Goal: Information Seeking & Learning: Learn about a topic

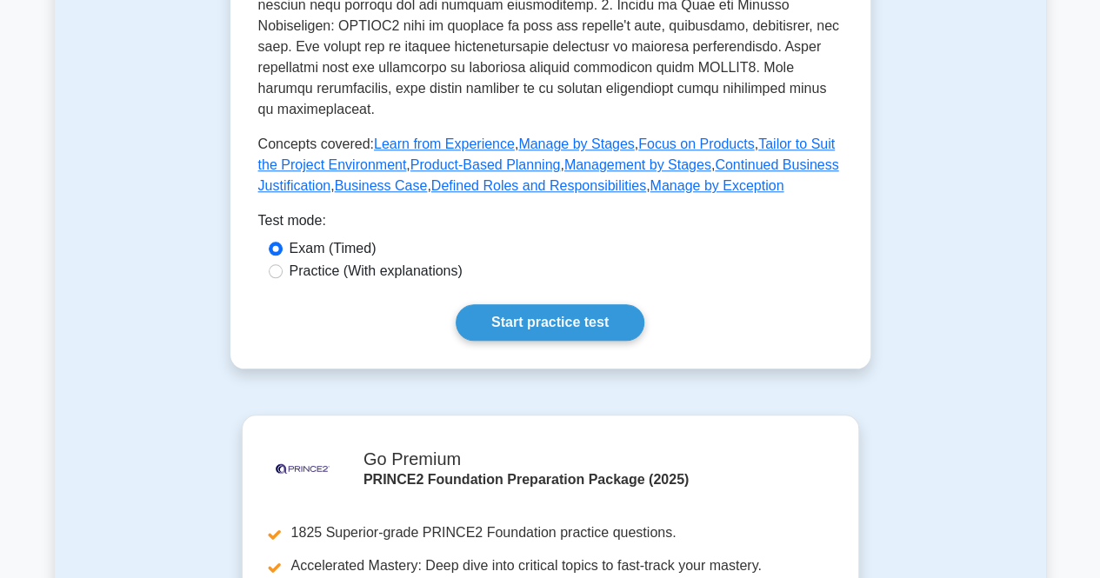
scroll to position [869, 0]
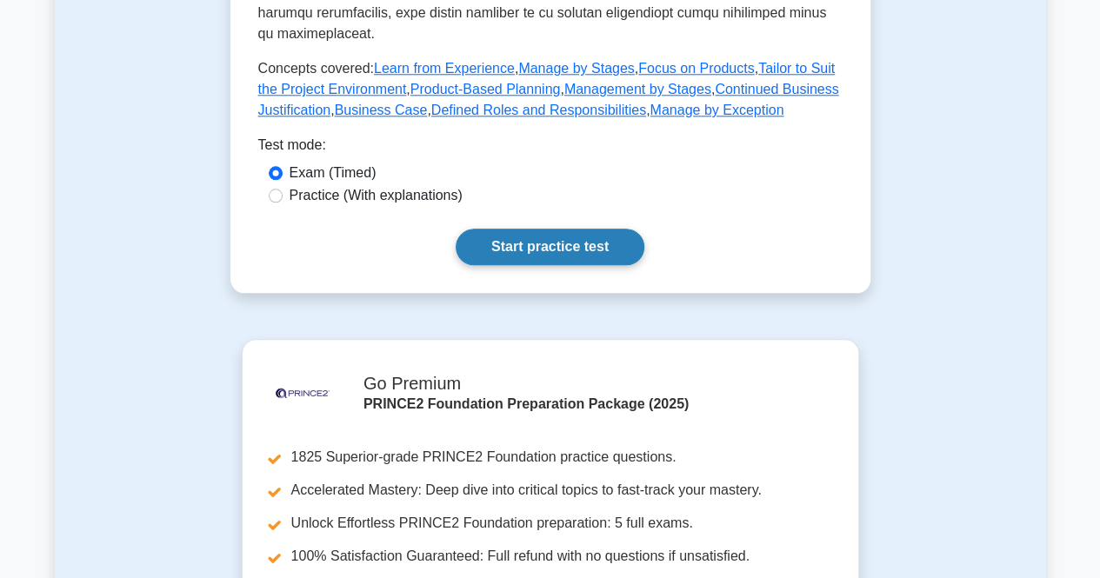
click at [553, 229] on link "Start practice test" at bounding box center [550, 247] width 189 height 37
click at [303, 185] on label "Practice (With explanations)" at bounding box center [375, 195] width 173 height 21
click at [283, 189] on input "Practice (With explanations)" at bounding box center [276, 196] width 14 height 14
radio input "true"
click at [538, 230] on link "Start practice test" at bounding box center [550, 247] width 189 height 37
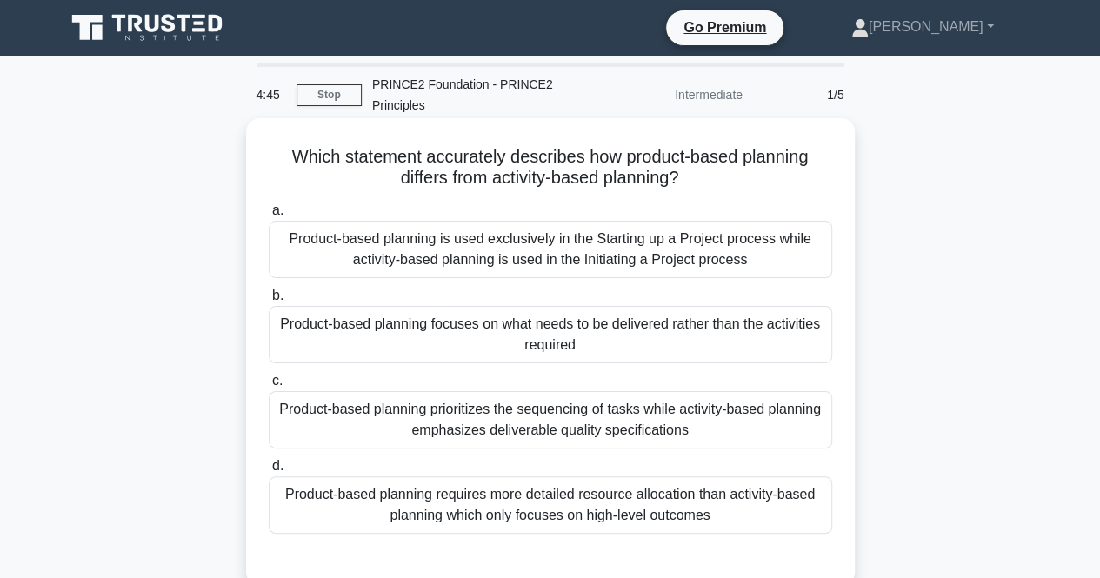
click at [476, 333] on div "Product-based planning focuses on what needs to be delivered rather than the ac…" at bounding box center [550, 334] width 563 height 57
click at [269, 302] on input "b. Product-based planning focuses on what needs to be delivered rather than the…" at bounding box center [269, 295] width 0 height 11
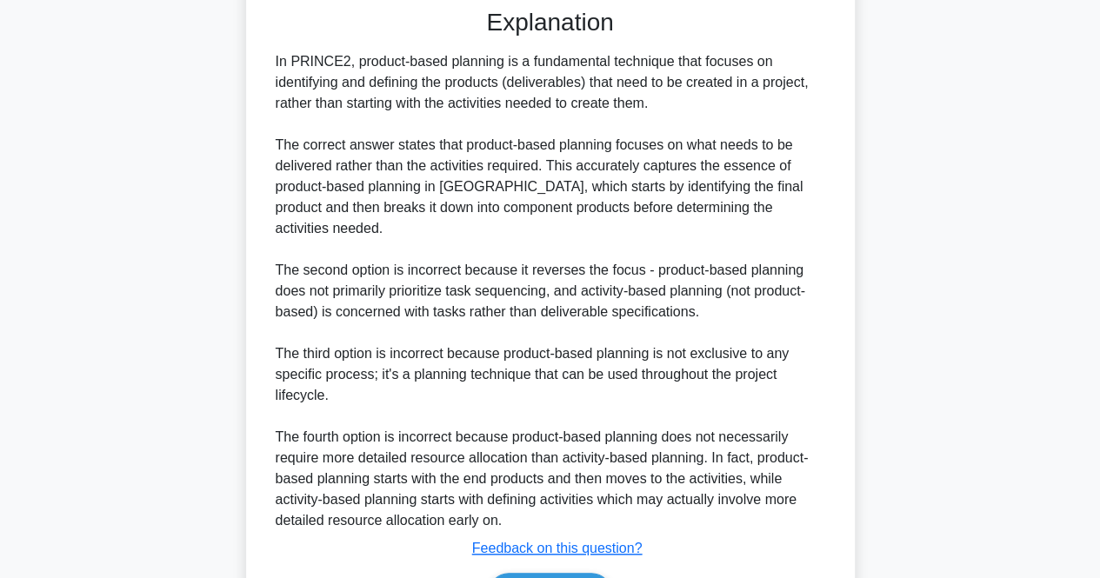
scroll to position [637, 0]
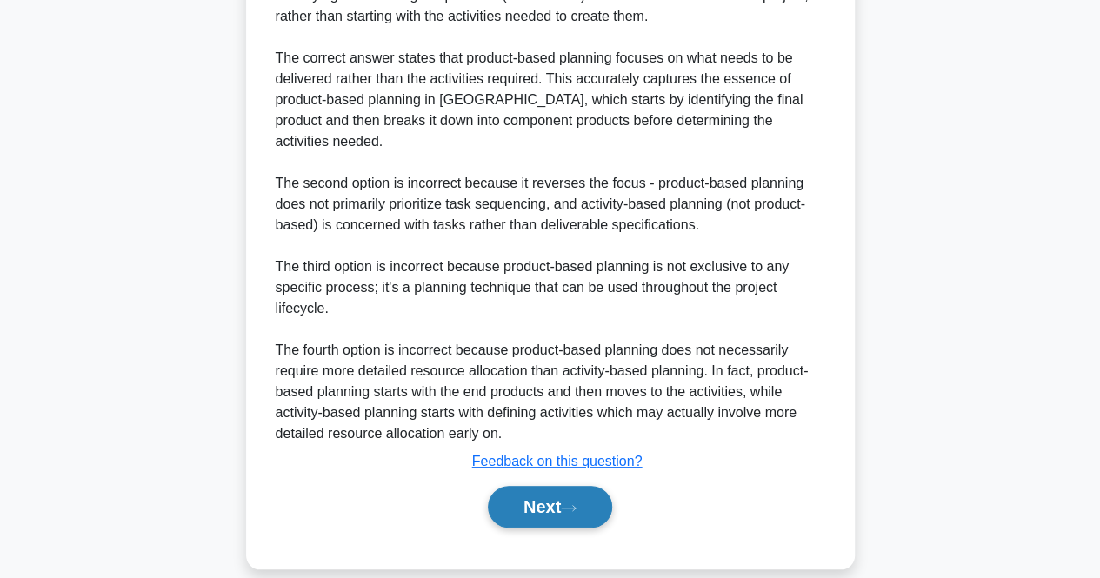
click at [562, 490] on button "Next" at bounding box center [550, 507] width 124 height 42
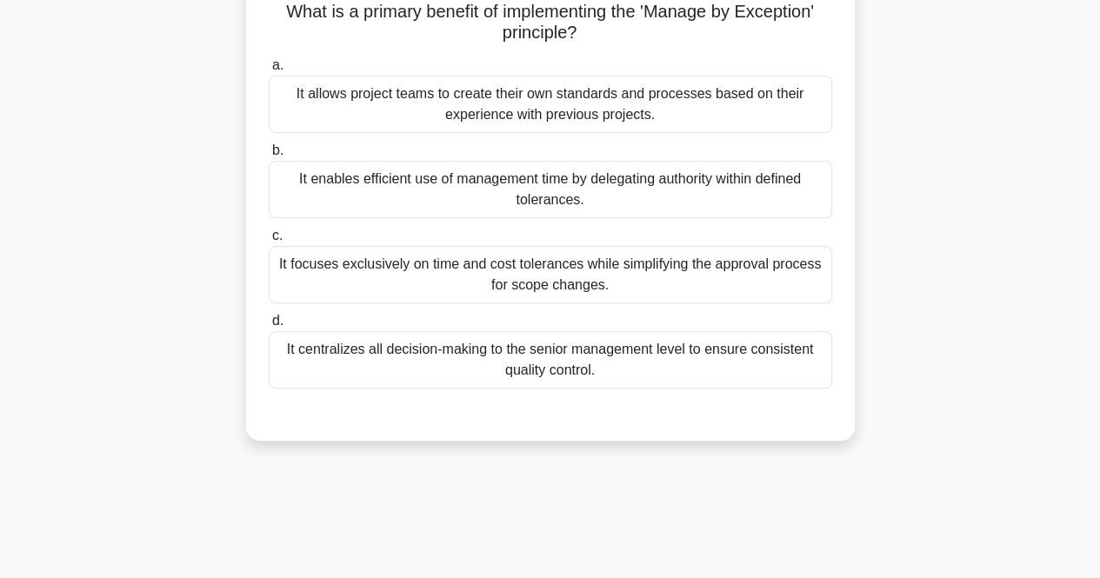
scroll to position [0, 0]
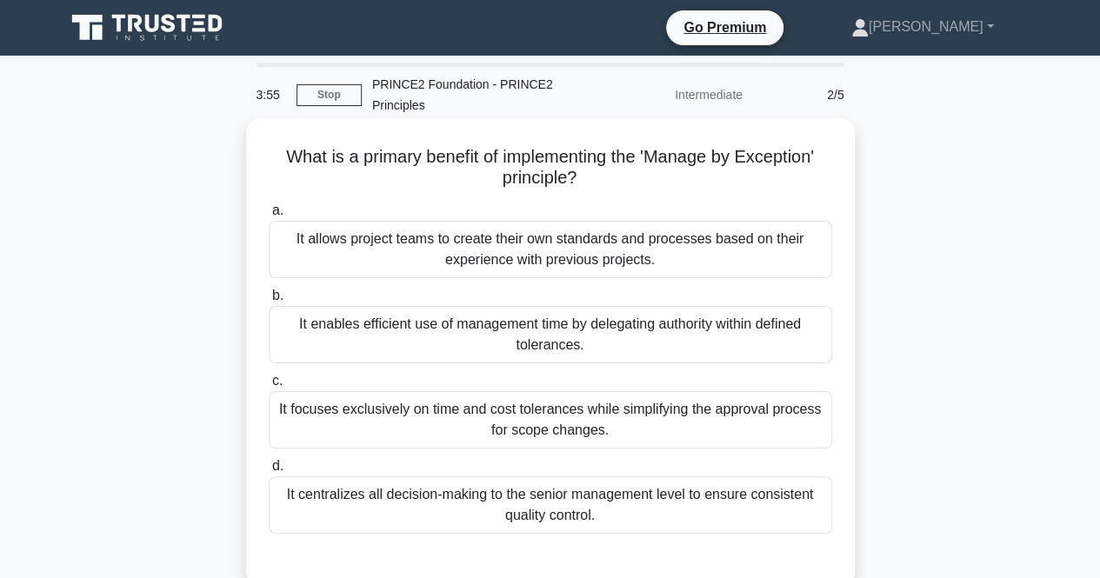
click at [666, 347] on div "It enables efficient use of management time by delegating authority within defi…" at bounding box center [550, 334] width 563 height 57
click at [269, 302] on input "b. It enables efficient use of management time by delegating authority within d…" at bounding box center [269, 295] width 0 height 11
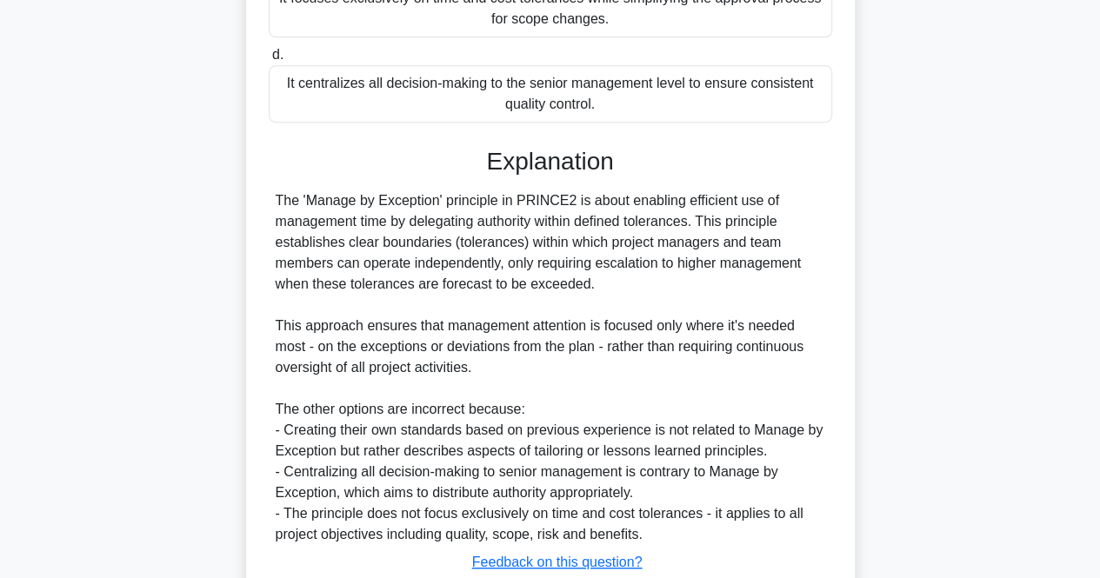
scroll to position [522, 0]
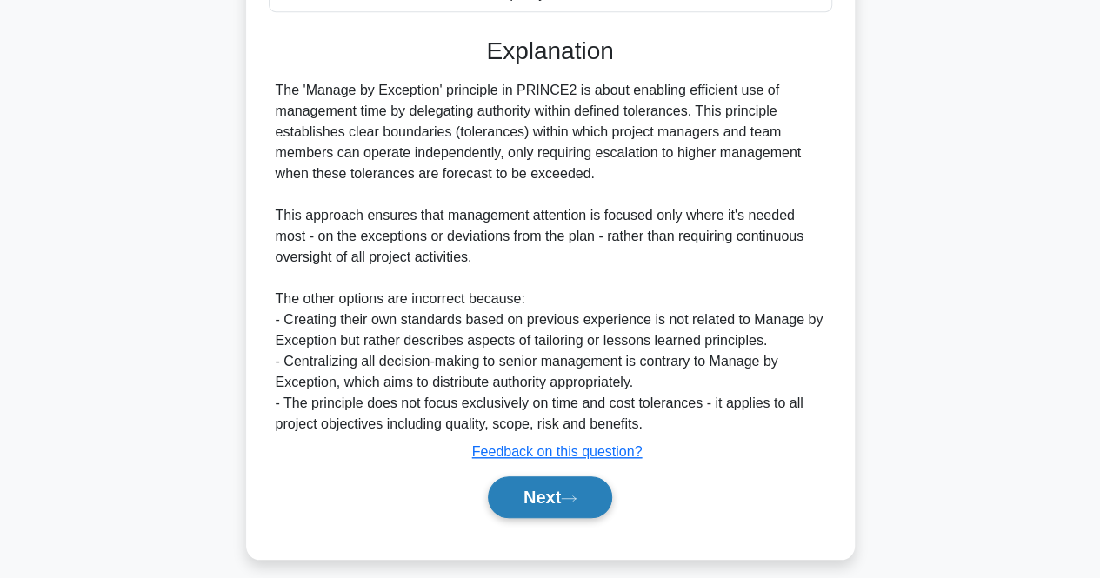
click at [567, 507] on button "Next" at bounding box center [550, 497] width 124 height 42
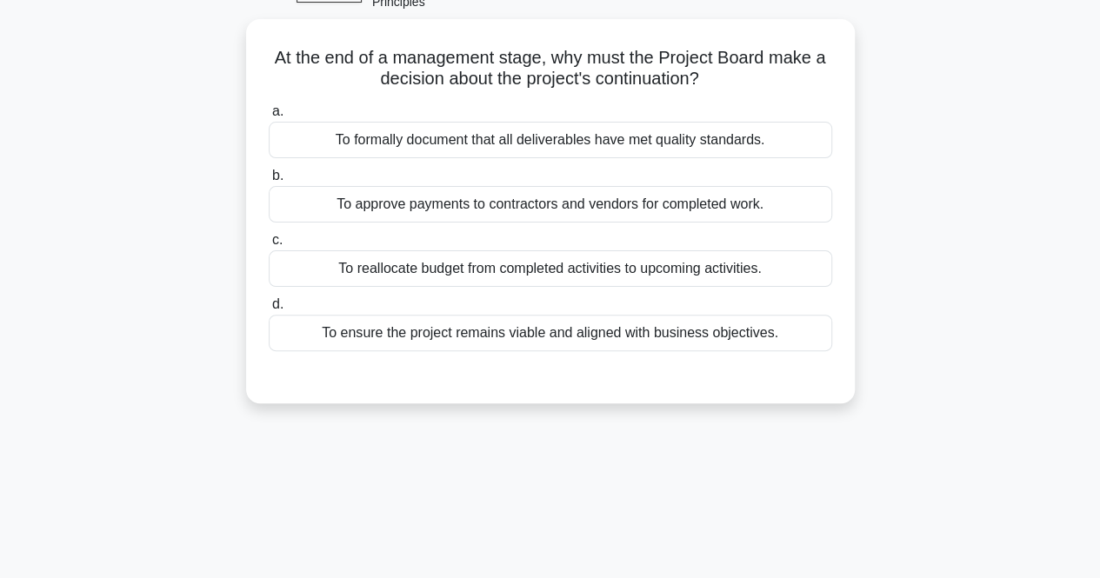
scroll to position [13, 0]
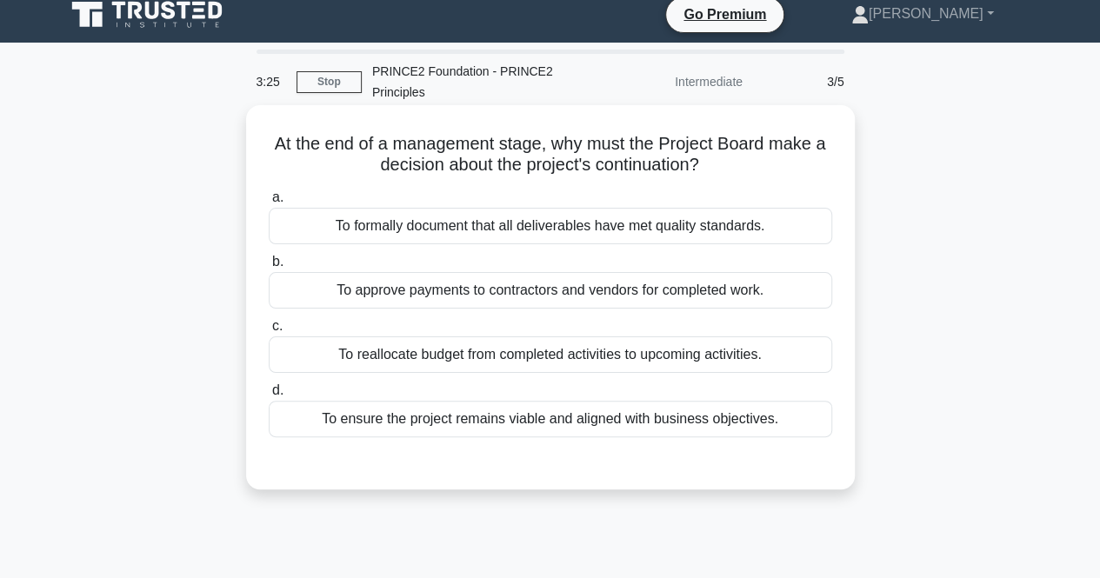
click at [499, 416] on div "To ensure the project remains viable and aligned with business objectives." at bounding box center [550, 419] width 563 height 37
click at [269, 396] on input "d. To ensure the project remains viable and aligned with business objectives." at bounding box center [269, 390] width 0 height 11
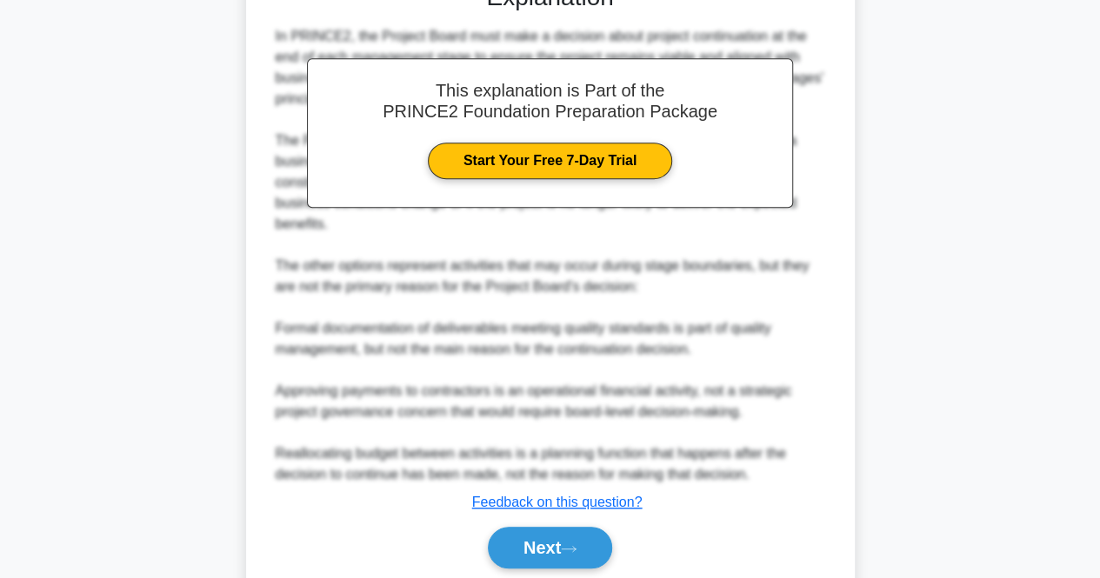
scroll to position [554, 0]
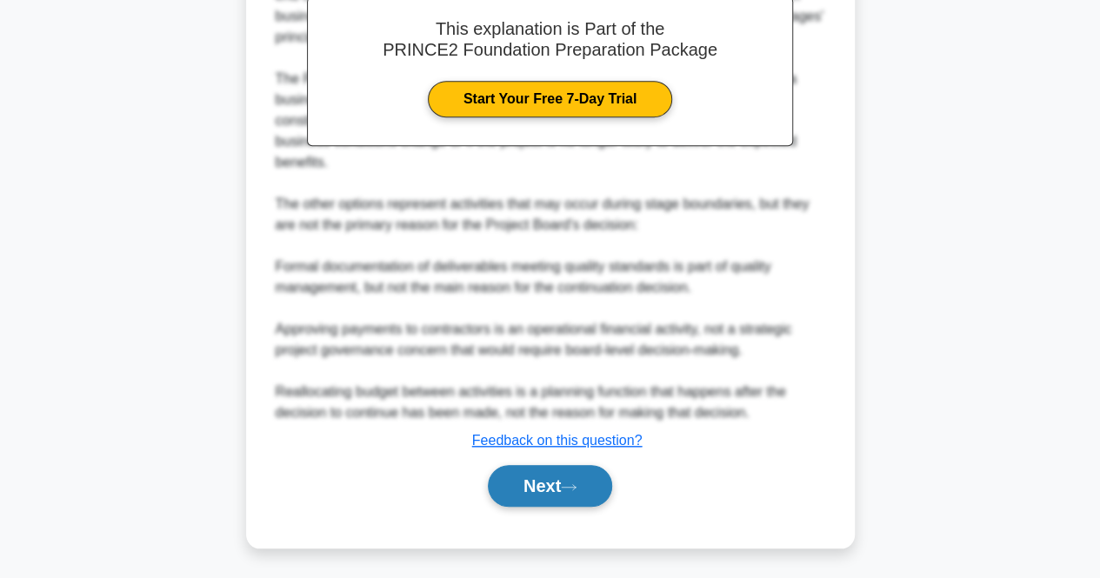
click at [547, 476] on button "Next" at bounding box center [550, 486] width 124 height 42
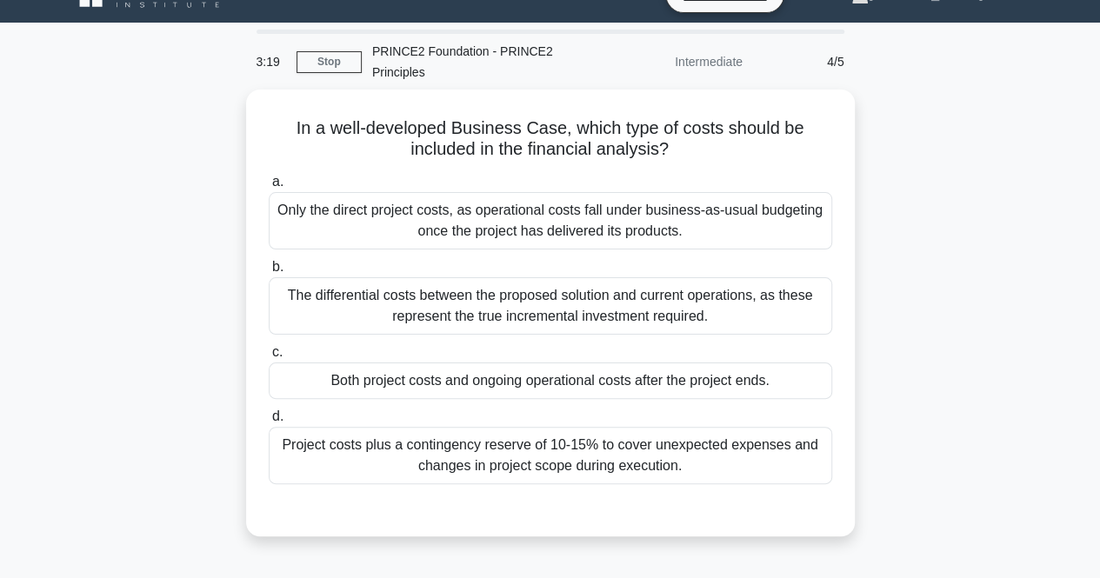
scroll to position [13, 0]
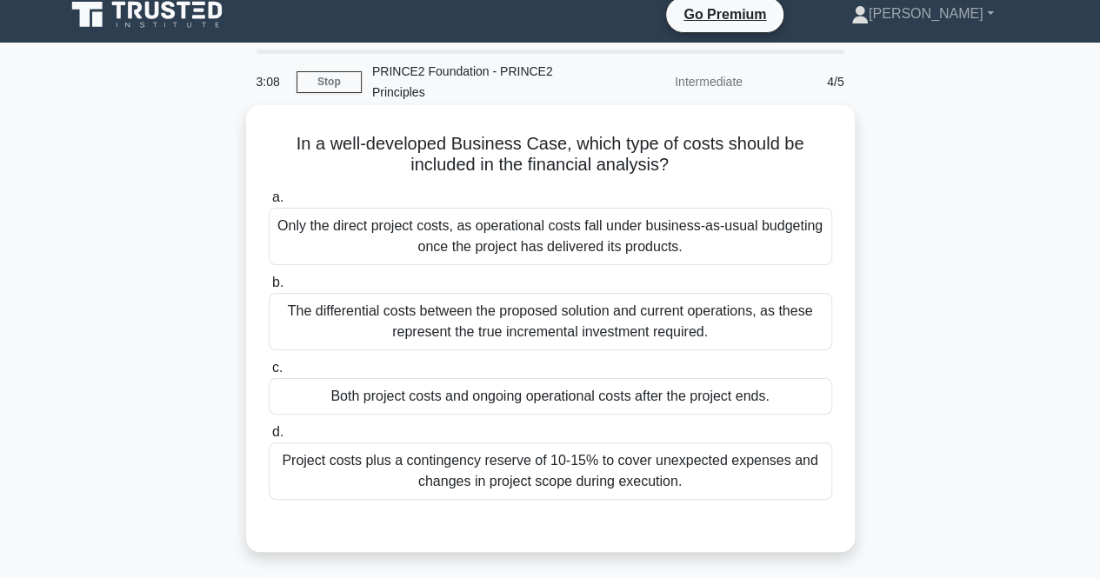
click at [529, 402] on div "Both project costs and ongoing operational costs after the project ends." at bounding box center [550, 396] width 563 height 37
click at [269, 374] on input "c. Both project costs and ongoing operational costs after the project ends." at bounding box center [269, 368] width 0 height 11
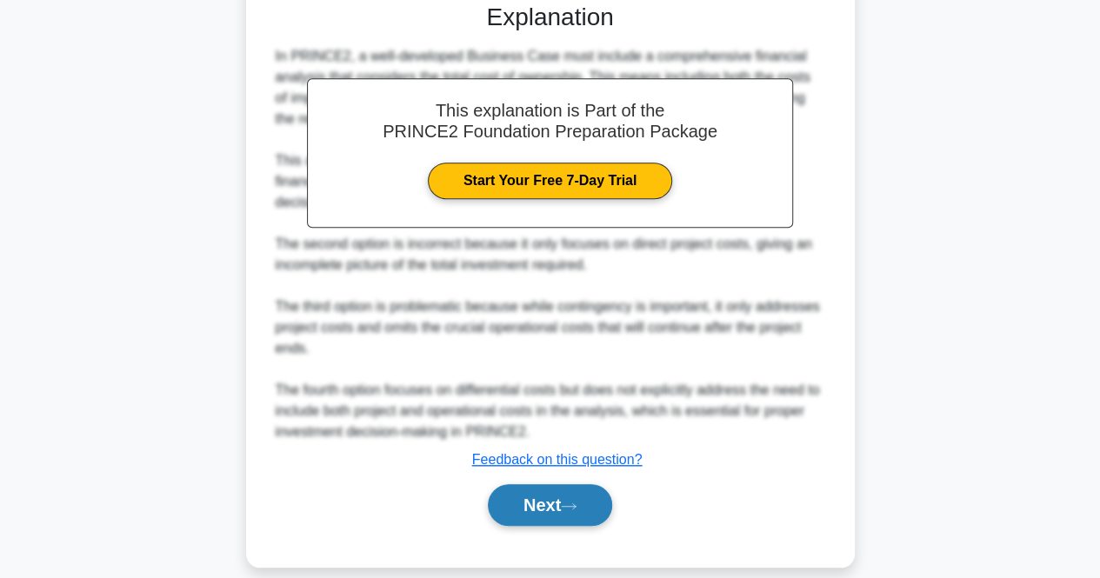
click at [561, 507] on button "Next" at bounding box center [550, 505] width 124 height 42
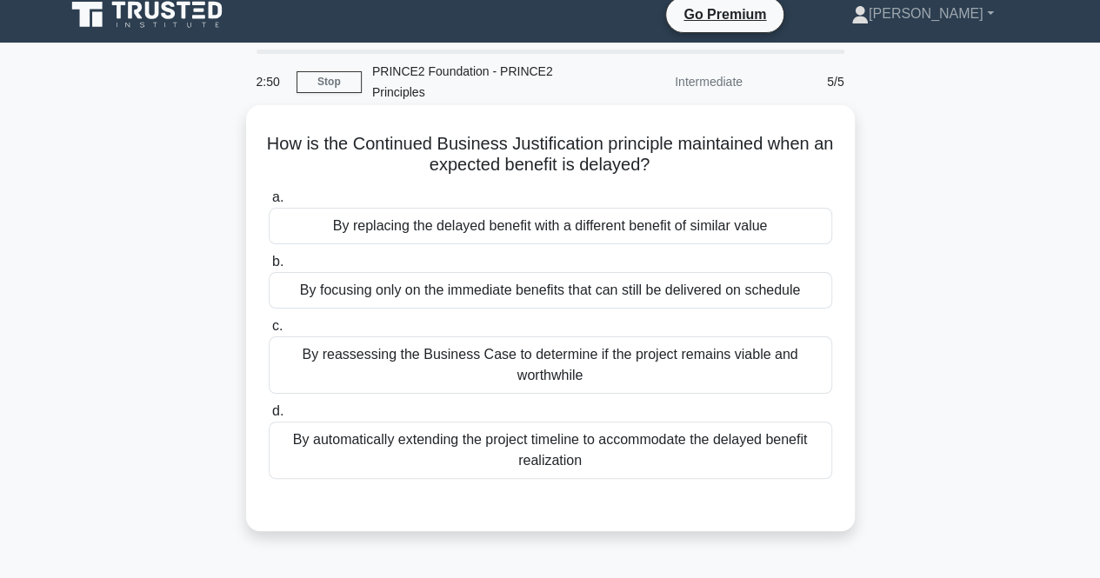
click at [482, 346] on div "By reassessing the Business Case to determine if the project remains viable and…" at bounding box center [550, 364] width 563 height 57
click at [269, 332] on input "c. By reassessing the Business Case to determine if the project remains viable …" at bounding box center [269, 326] width 0 height 11
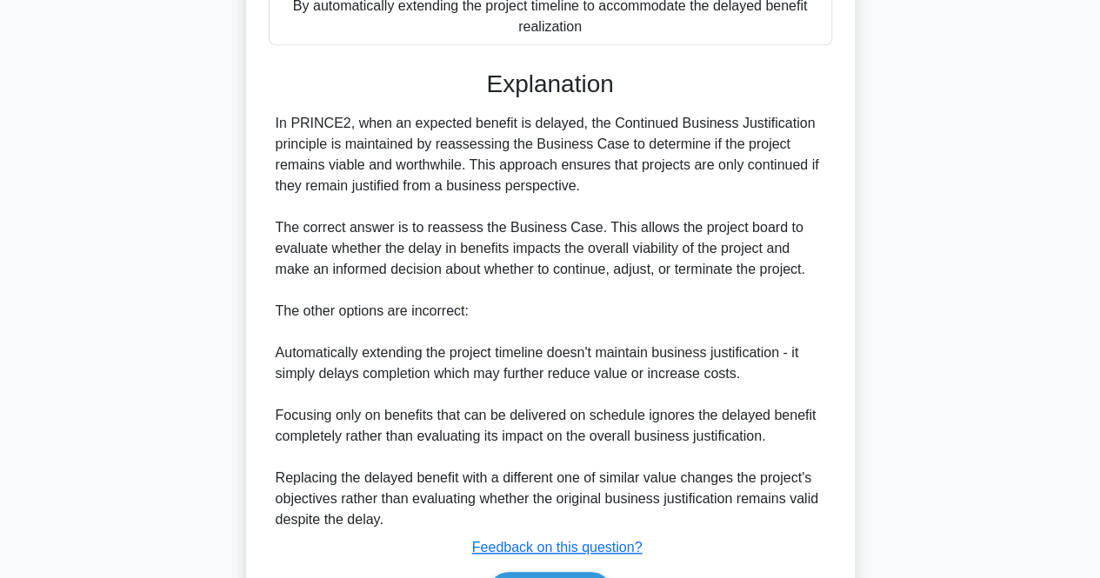
scroll to position [554, 0]
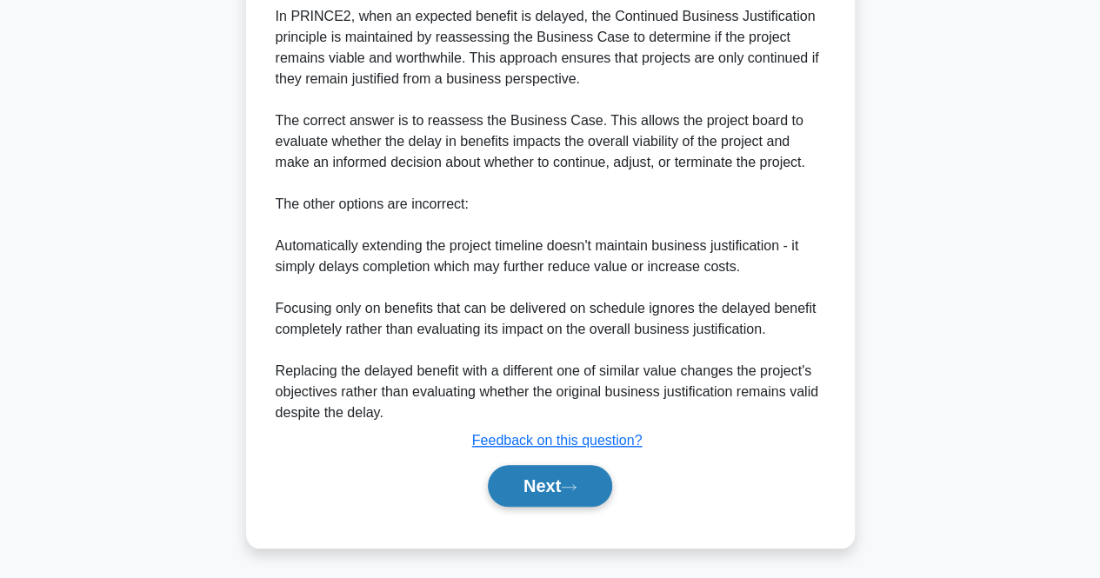
click at [516, 487] on button "Next" at bounding box center [550, 486] width 124 height 42
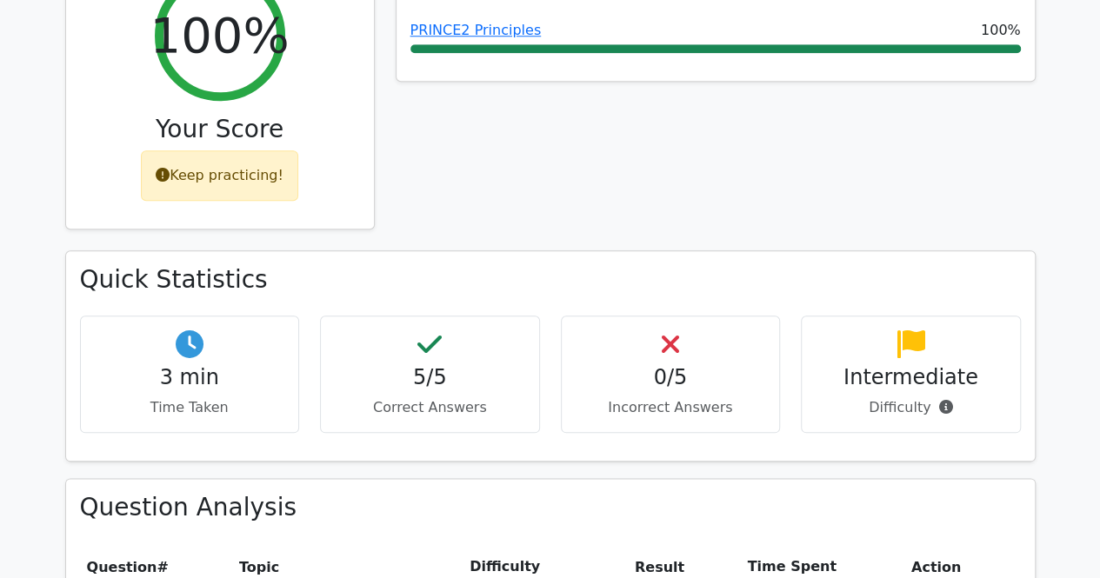
scroll to position [435, 0]
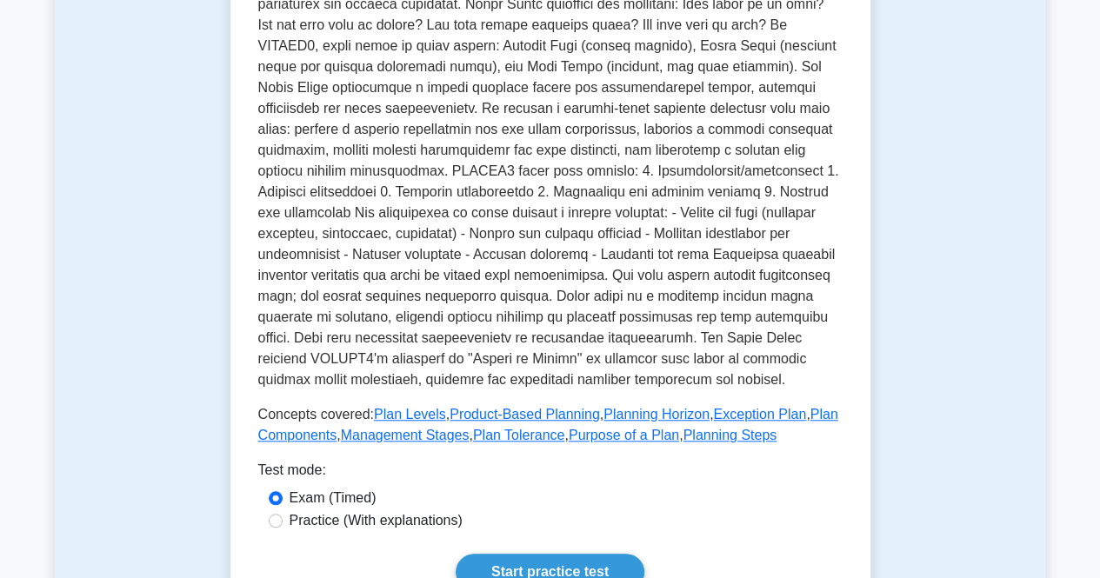
scroll to position [435, 0]
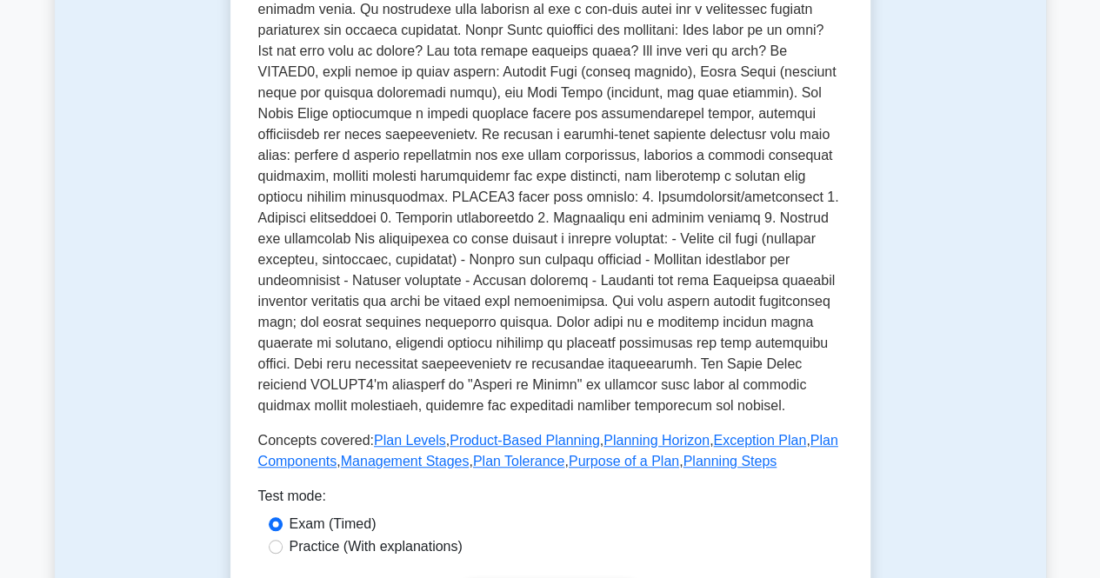
click at [632, 512] on div "Test mode:" at bounding box center [550, 500] width 584 height 28
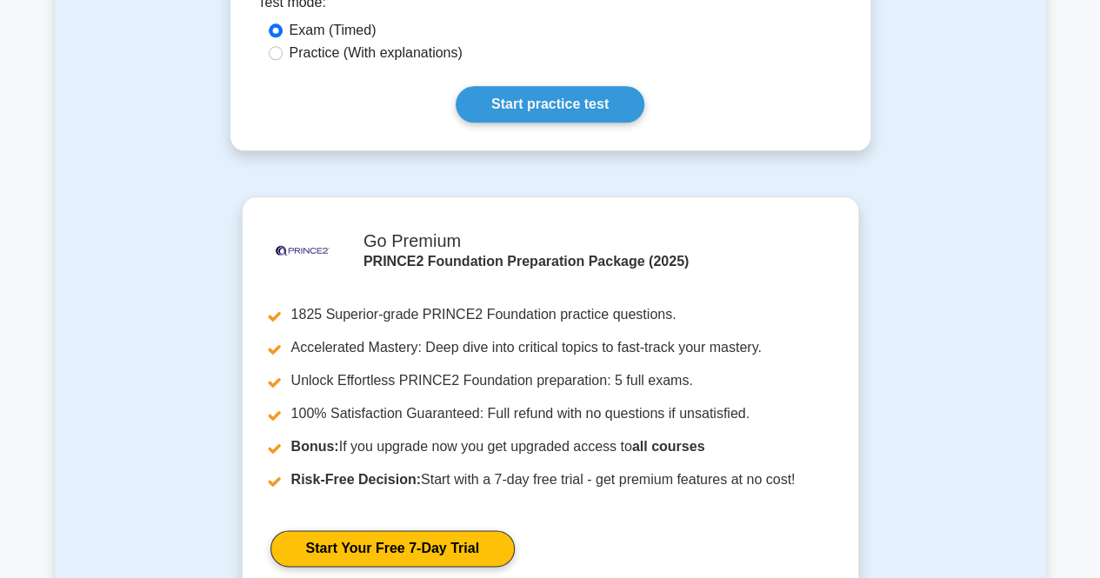
scroll to position [956, 0]
